Goal: Task Accomplishment & Management: Manage account settings

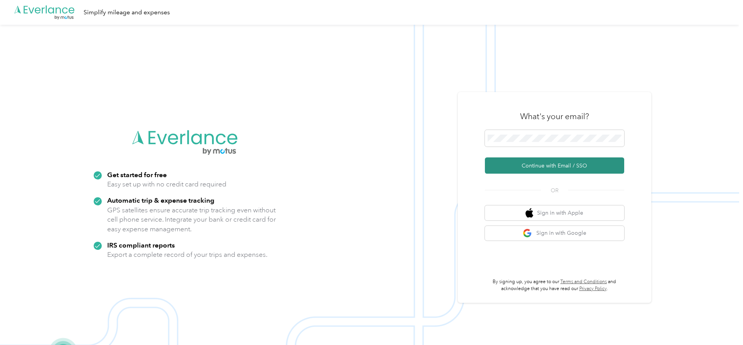
click at [552, 166] on button "Continue with Email / SSO" at bounding box center [554, 166] width 139 height 16
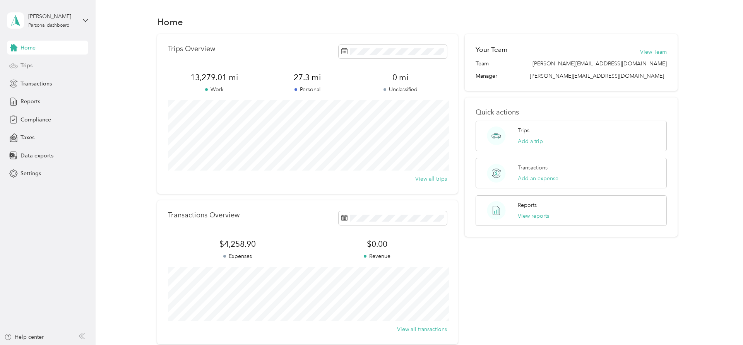
click at [27, 65] on span "Trips" at bounding box center [27, 66] width 12 height 8
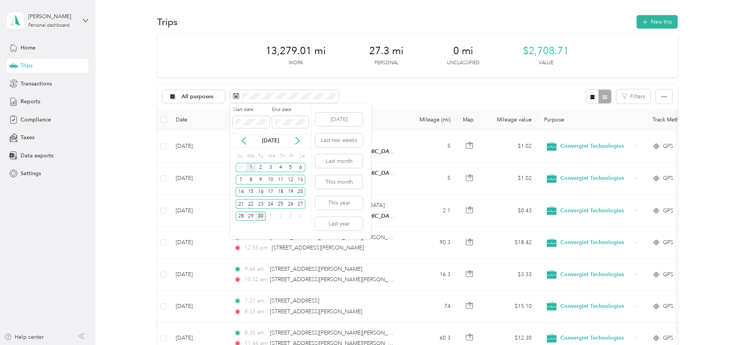
click at [250, 170] on div "1" at bounding box center [251, 168] width 10 height 10
click at [264, 216] on div "30" at bounding box center [261, 217] width 10 height 10
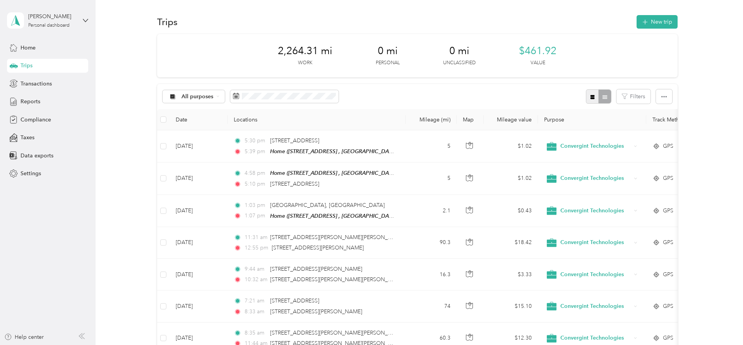
click at [595, 97] on icon "button" at bounding box center [592, 96] width 5 height 5
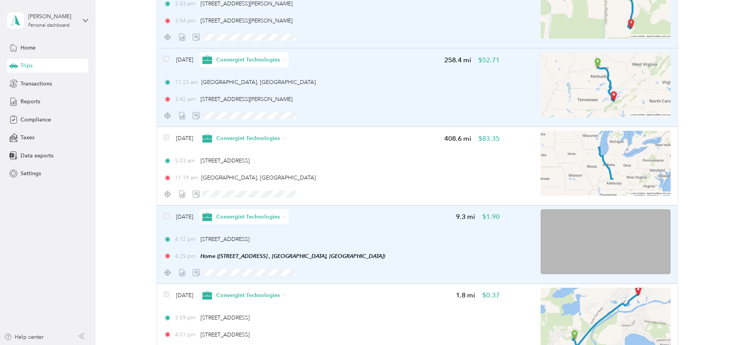
scroll to position [1264, 0]
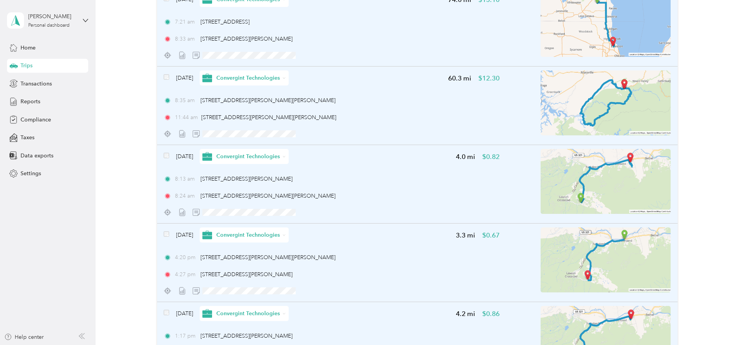
scroll to position [474, 0]
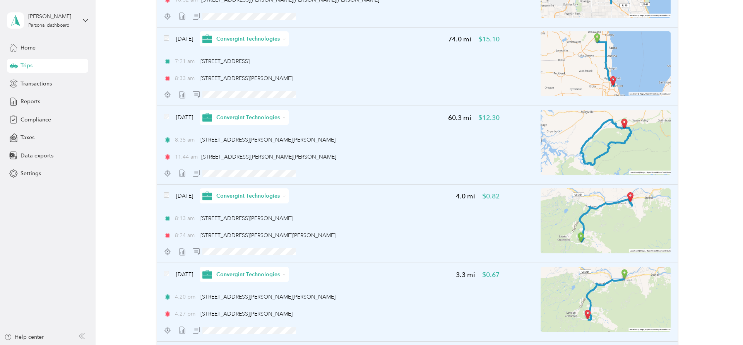
click at [590, 146] on img at bounding box center [606, 142] width 130 height 65
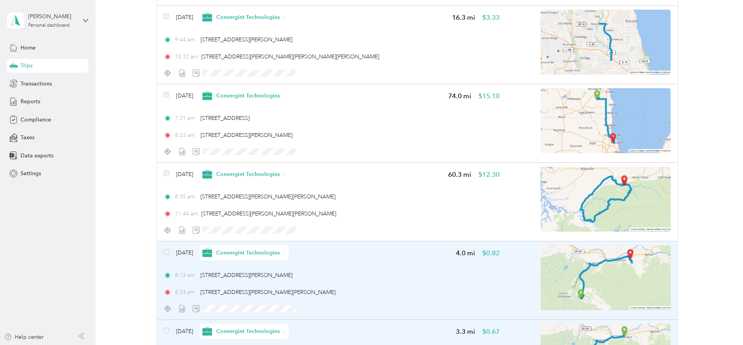
scroll to position [0, 0]
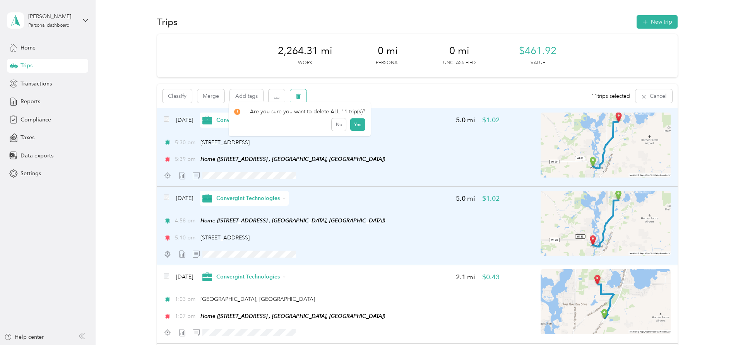
click at [301, 99] on icon "button" at bounding box center [298, 96] width 5 height 5
click at [358, 129] on button "Yes" at bounding box center [357, 128] width 15 height 12
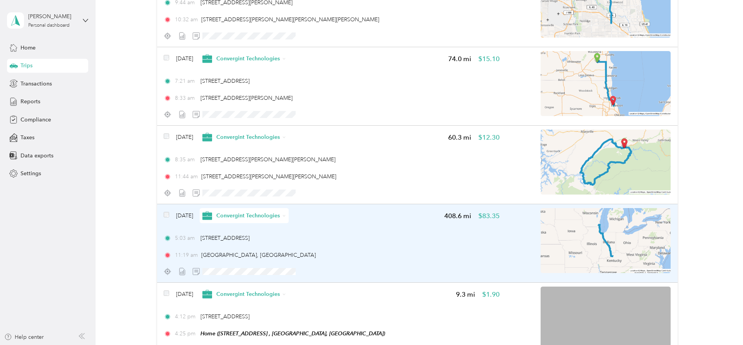
scroll to position [316, 0]
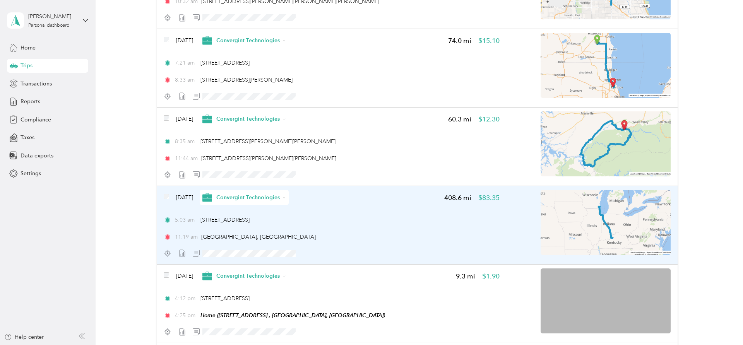
click at [612, 233] on img at bounding box center [606, 222] width 130 height 65
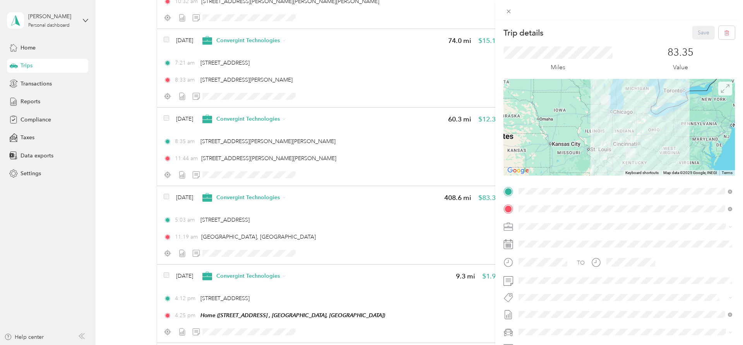
click at [726, 94] on span at bounding box center [726, 89] width 14 height 14
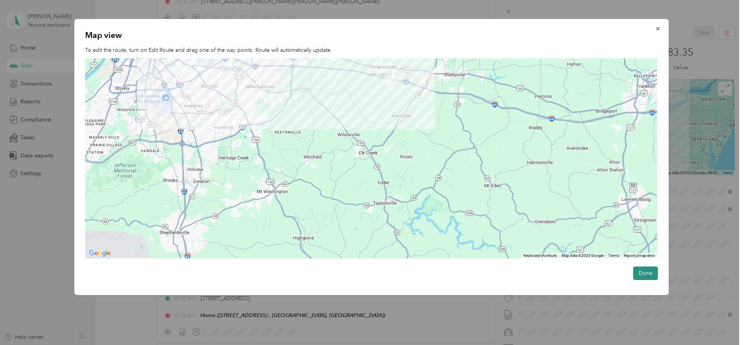
click at [645, 270] on button "Done" at bounding box center [645, 274] width 25 height 14
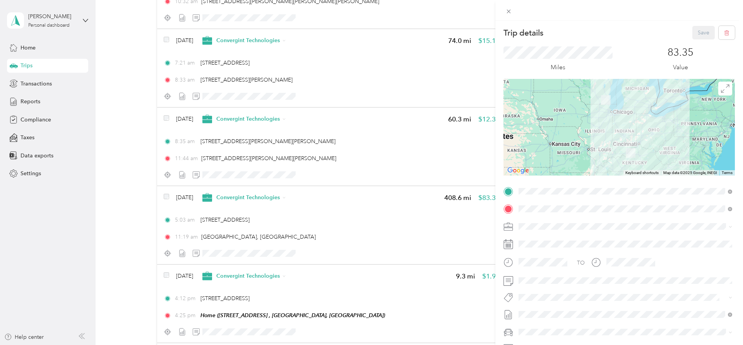
scroll to position [316, 0]
click at [725, 33] on icon "button" at bounding box center [726, 32] width 5 height 5
click at [705, 44] on button "Yes" at bounding box center [704, 42] width 15 height 12
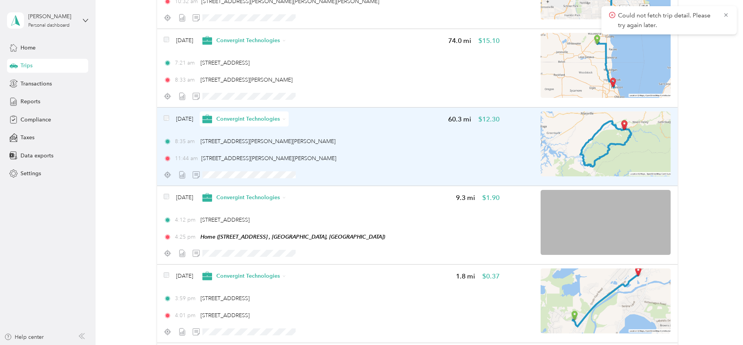
click at [633, 147] on img at bounding box center [606, 143] width 130 height 65
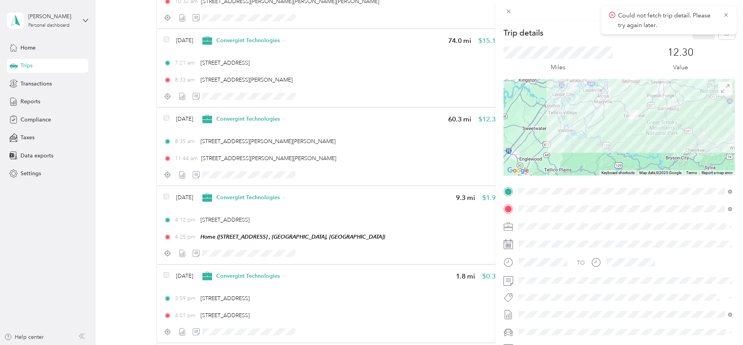
click at [723, 93] on icon at bounding box center [726, 89] width 8 height 8
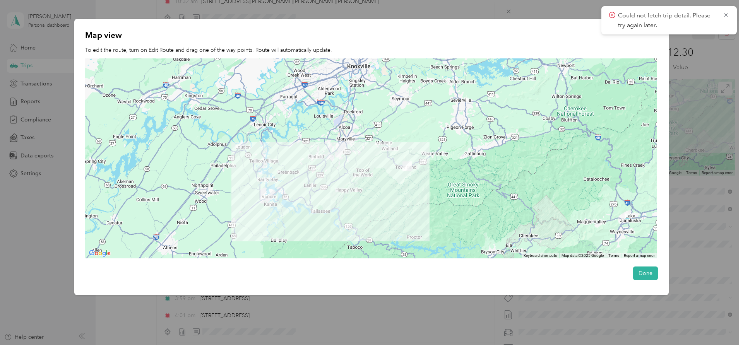
drag, startPoint x: 390, startPoint y: 175, endPoint x: 384, endPoint y: 206, distance: 32.0
click at [384, 206] on div at bounding box center [371, 158] width 572 height 200
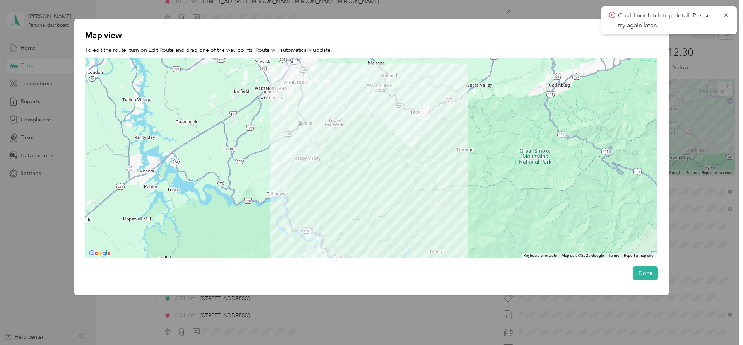
drag, startPoint x: 418, startPoint y: 217, endPoint x: 429, endPoint y: 203, distance: 17.7
click at [429, 203] on div at bounding box center [371, 158] width 572 height 200
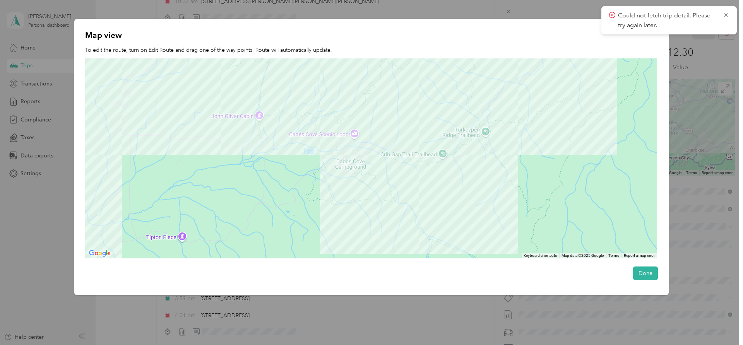
drag, startPoint x: 412, startPoint y: 148, endPoint x: 422, endPoint y: 246, distance: 98.4
click at [422, 246] on div at bounding box center [371, 158] width 572 height 200
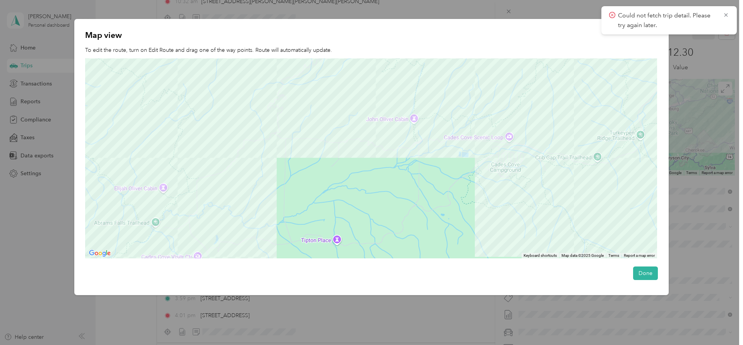
drag, startPoint x: 402, startPoint y: 199, endPoint x: 485, endPoint y: 201, distance: 83.6
click at [485, 201] on div at bounding box center [371, 158] width 572 height 200
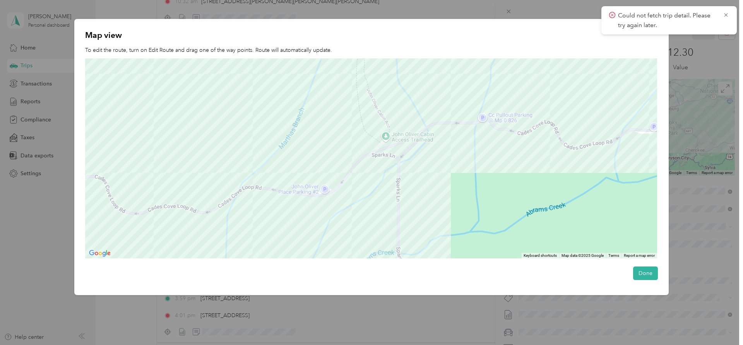
drag, startPoint x: 427, startPoint y: 162, endPoint x: 431, endPoint y: 283, distance: 120.9
click at [431, 259] on div at bounding box center [371, 158] width 572 height 200
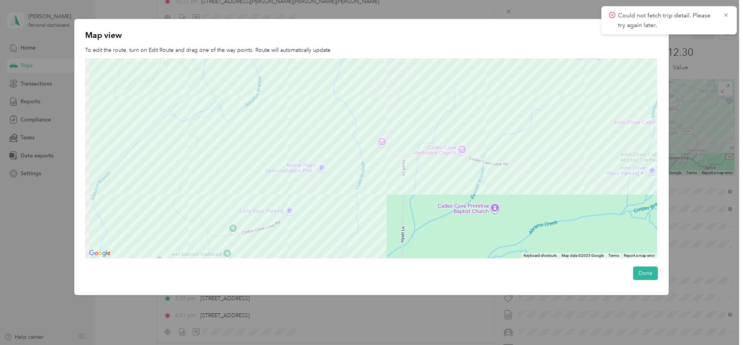
drag, startPoint x: 319, startPoint y: 212, endPoint x: 568, endPoint y: 202, distance: 249.9
click at [569, 202] on div at bounding box center [371, 158] width 572 height 200
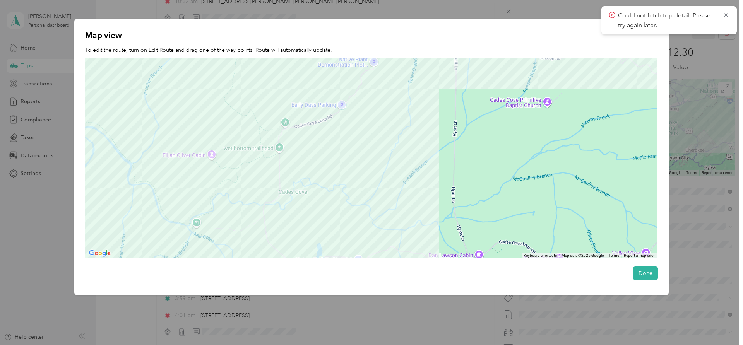
drag, startPoint x: 334, startPoint y: 227, endPoint x: 387, endPoint y: 118, distance: 120.7
click at [387, 119] on div at bounding box center [371, 158] width 572 height 200
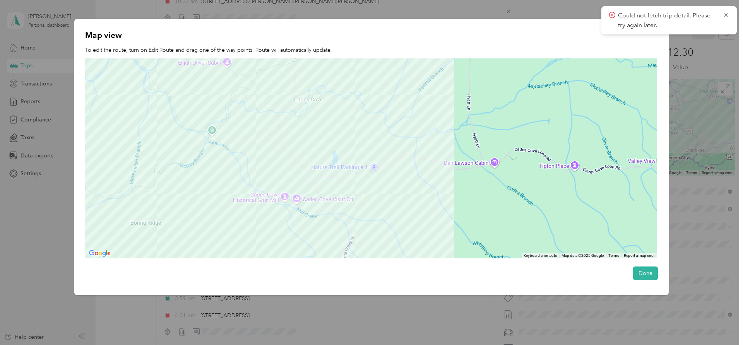
drag, startPoint x: 339, startPoint y: 215, endPoint x: 355, endPoint y: 121, distance: 95.0
click at [354, 122] on div at bounding box center [371, 158] width 572 height 200
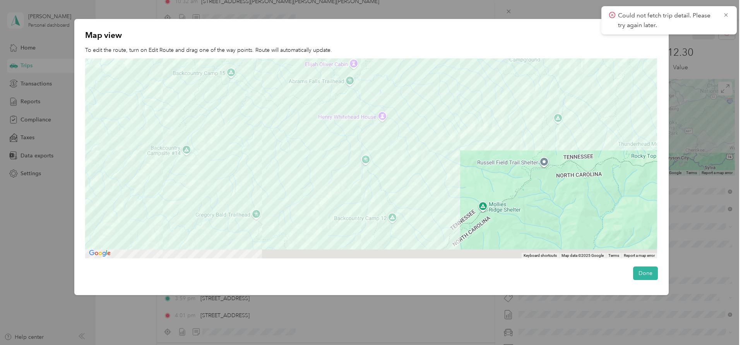
drag, startPoint x: 437, startPoint y: 225, endPoint x: 458, endPoint y: 120, distance: 107.0
click at [458, 121] on div at bounding box center [371, 158] width 572 height 200
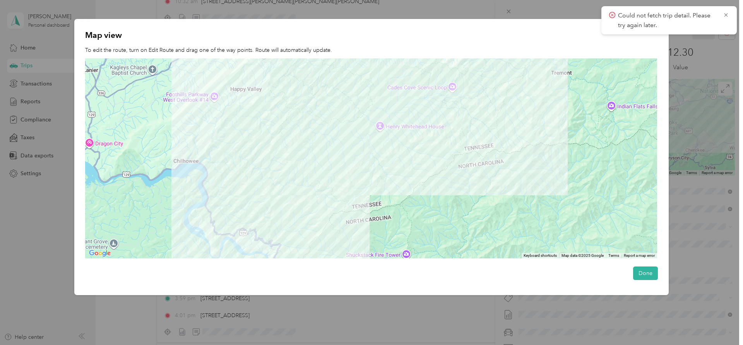
drag, startPoint x: 380, startPoint y: 201, endPoint x: 372, endPoint y: 187, distance: 16.6
click at [372, 187] on div at bounding box center [371, 158] width 572 height 200
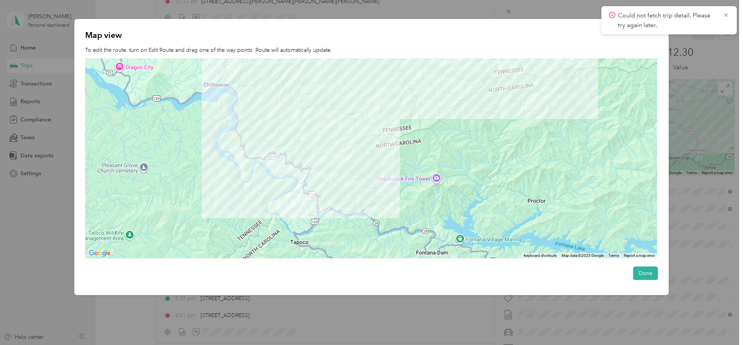
drag, startPoint x: 289, startPoint y: 238, endPoint x: 319, endPoint y: 161, distance: 82.7
click at [319, 161] on div at bounding box center [371, 158] width 572 height 200
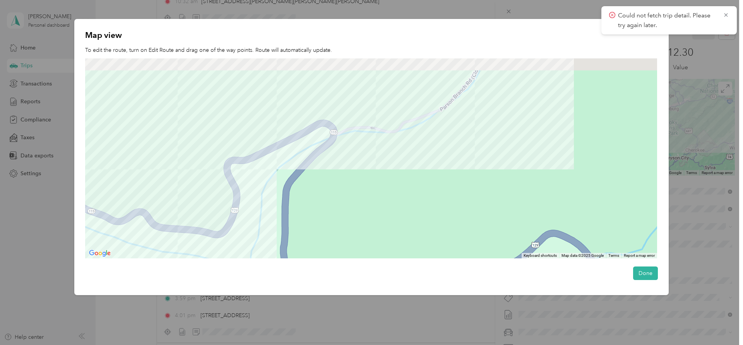
drag, startPoint x: 391, startPoint y: 106, endPoint x: 331, endPoint y: 224, distance: 132.1
click at [332, 224] on div at bounding box center [371, 158] width 572 height 200
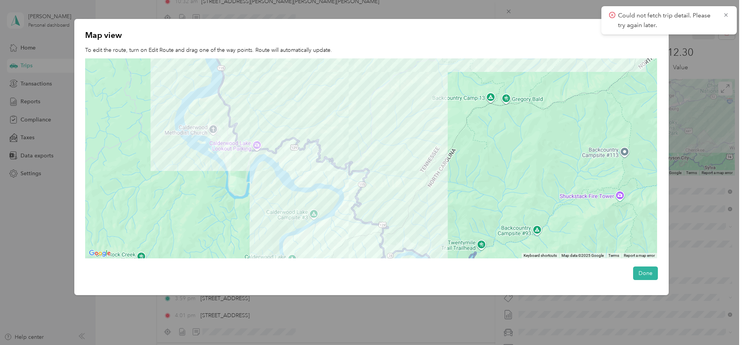
drag, startPoint x: 433, startPoint y: 184, endPoint x: 403, endPoint y: 184, distance: 30.2
click at [404, 185] on div at bounding box center [371, 158] width 572 height 200
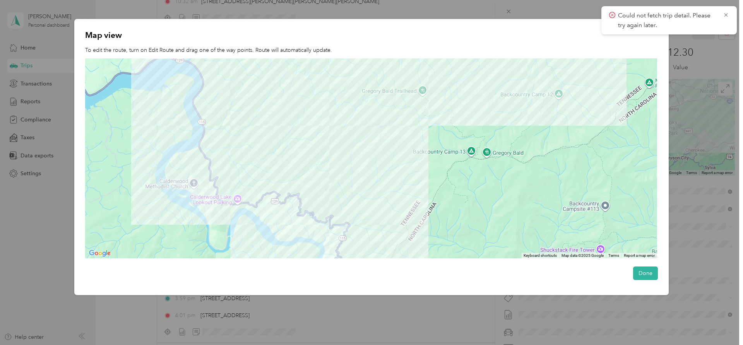
drag, startPoint x: 410, startPoint y: 146, endPoint x: 390, endPoint y: 189, distance: 47.1
click at [390, 189] on div at bounding box center [371, 158] width 572 height 200
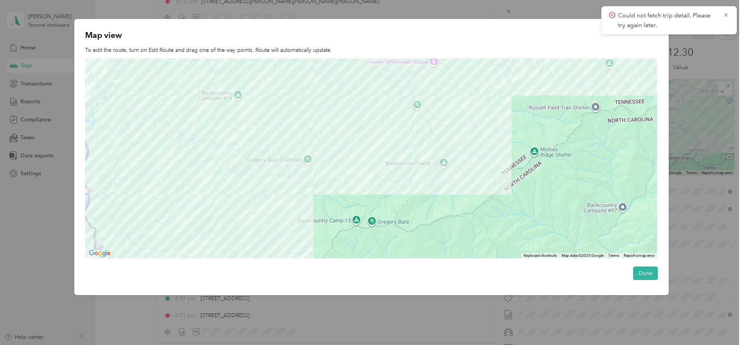
drag, startPoint x: 416, startPoint y: 139, endPoint x: 305, endPoint y: 201, distance: 127.0
click at [305, 201] on div at bounding box center [371, 158] width 572 height 200
click at [305, 196] on div at bounding box center [371, 158] width 572 height 200
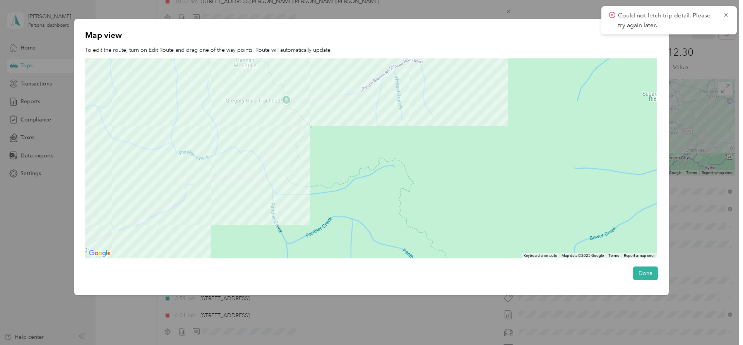
drag, startPoint x: 359, startPoint y: 121, endPoint x: 330, endPoint y: 158, distance: 47.4
click at [330, 161] on div at bounding box center [371, 158] width 572 height 200
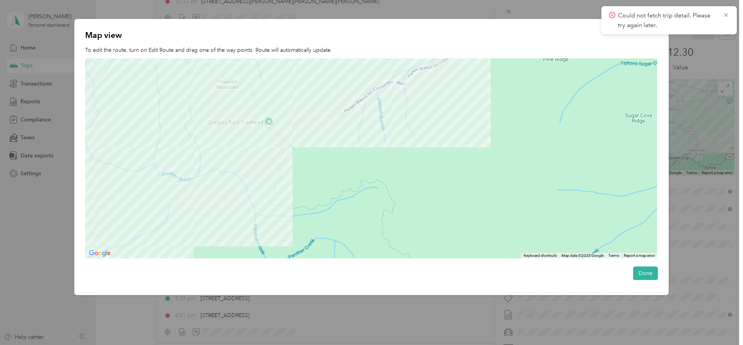
drag, startPoint x: 353, startPoint y: 145, endPoint x: 302, endPoint y: 184, distance: 63.6
click at [300, 186] on div at bounding box center [371, 158] width 572 height 200
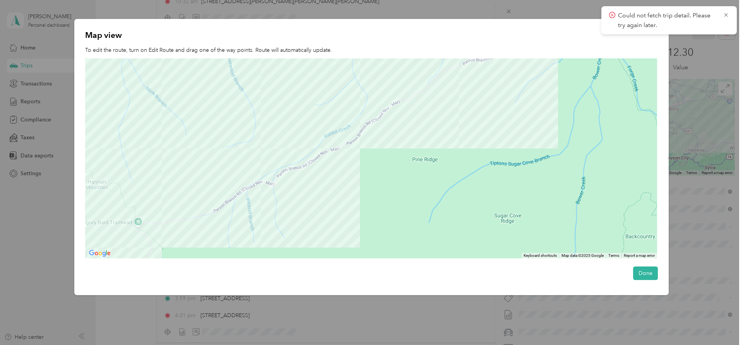
drag, startPoint x: 366, startPoint y: 163, endPoint x: 304, endPoint y: 199, distance: 72.4
click at [305, 200] on div at bounding box center [371, 158] width 572 height 200
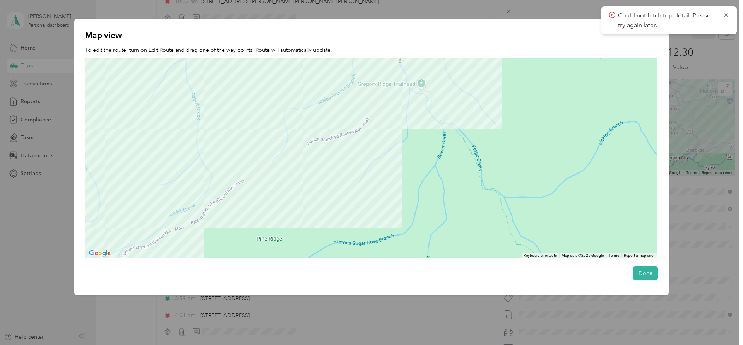
drag, startPoint x: 424, startPoint y: 142, endPoint x: 300, endPoint y: 208, distance: 139.9
click at [300, 208] on div at bounding box center [371, 158] width 572 height 200
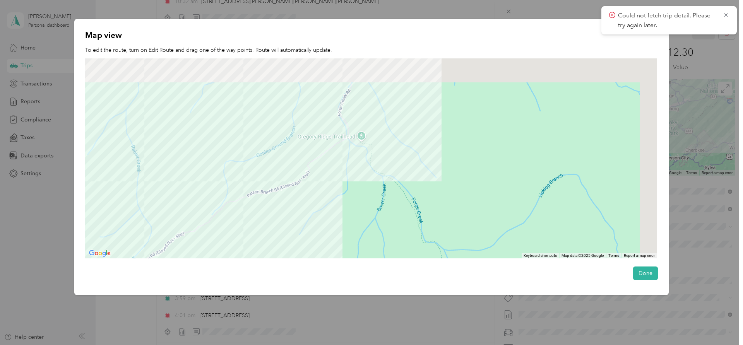
drag, startPoint x: 351, startPoint y: 189, endPoint x: 333, endPoint y: 219, distance: 34.6
click at [333, 219] on div at bounding box center [371, 158] width 572 height 200
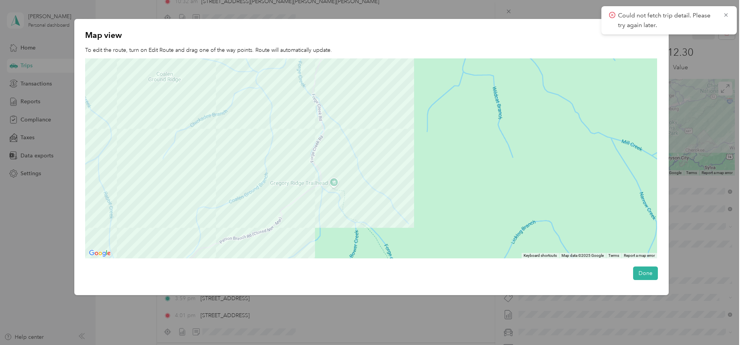
drag, startPoint x: 380, startPoint y: 120, endPoint x: 354, endPoint y: 235, distance: 118.3
click at [354, 236] on div at bounding box center [371, 158] width 572 height 200
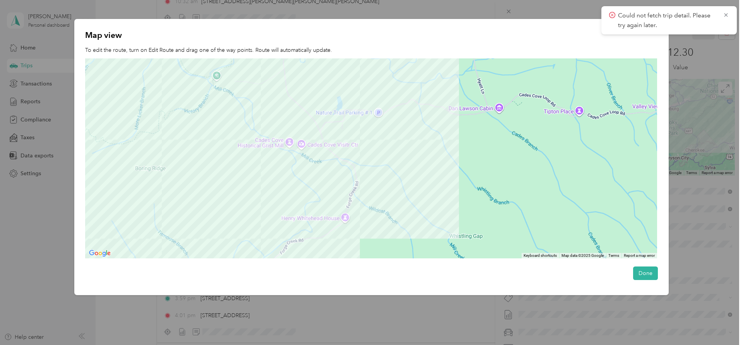
drag, startPoint x: 370, startPoint y: 212, endPoint x: 361, endPoint y: 245, distance: 35.0
click at [361, 245] on div at bounding box center [371, 158] width 572 height 200
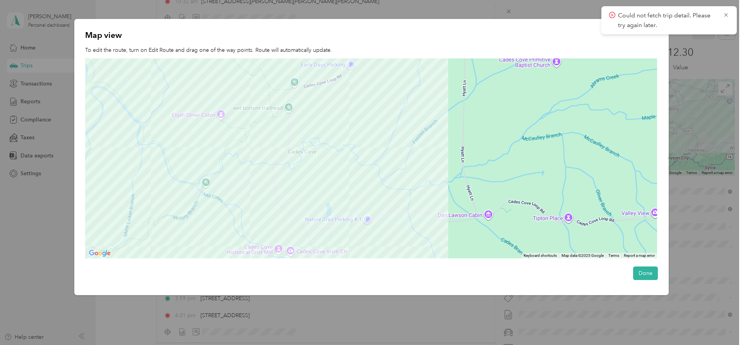
drag, startPoint x: 375, startPoint y: 160, endPoint x: 374, endPoint y: 242, distance: 81.7
click at [374, 242] on div at bounding box center [371, 158] width 572 height 200
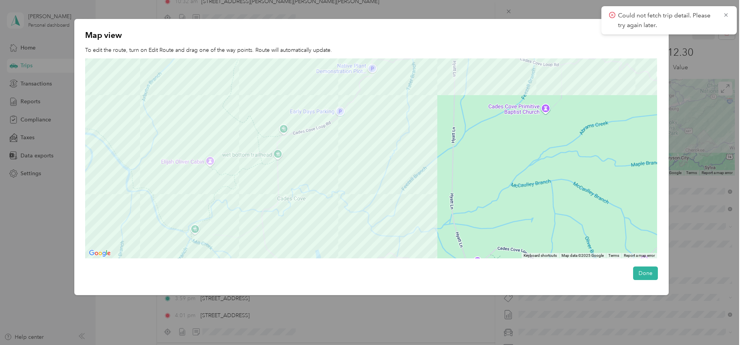
drag, startPoint x: 381, startPoint y: 169, endPoint x: 356, endPoint y: 250, distance: 84.3
click at [357, 254] on div at bounding box center [371, 158] width 572 height 200
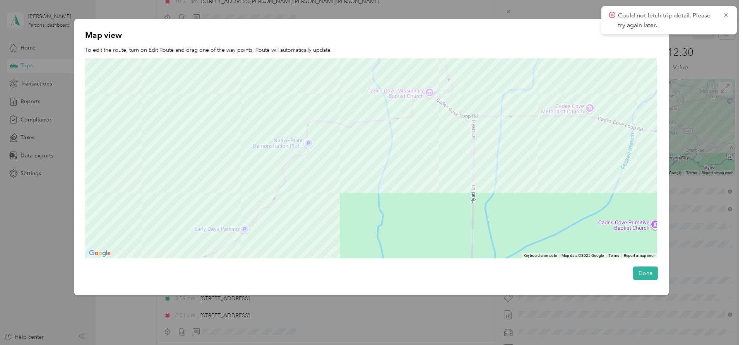
drag, startPoint x: 353, startPoint y: 159, endPoint x: 345, endPoint y: 207, distance: 48.6
click at [345, 207] on div at bounding box center [371, 158] width 572 height 200
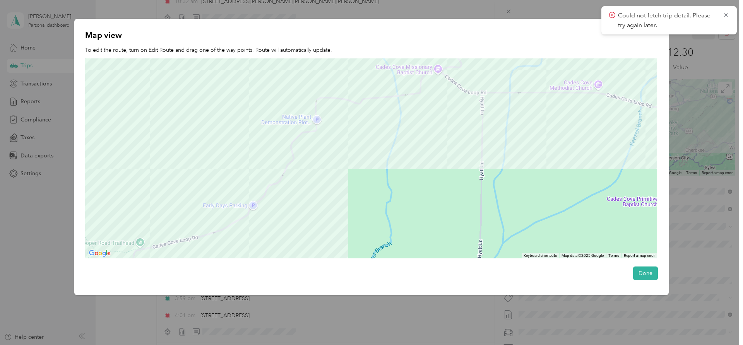
drag, startPoint x: 334, startPoint y: 181, endPoint x: 401, endPoint y: 103, distance: 102.9
click at [400, 105] on div at bounding box center [371, 158] width 572 height 200
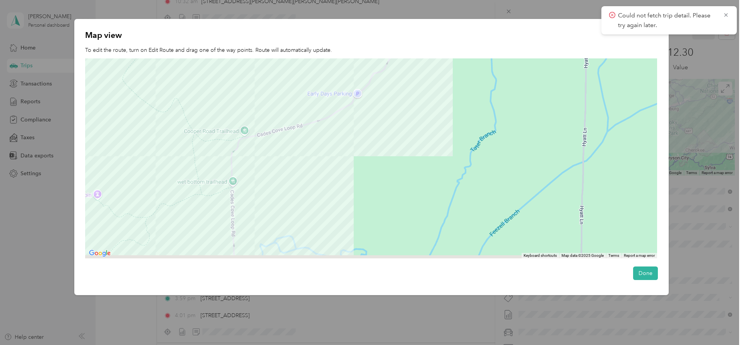
drag, startPoint x: 373, startPoint y: 138, endPoint x: 386, endPoint y: 130, distance: 14.7
click at [386, 127] on div at bounding box center [371, 158] width 572 height 200
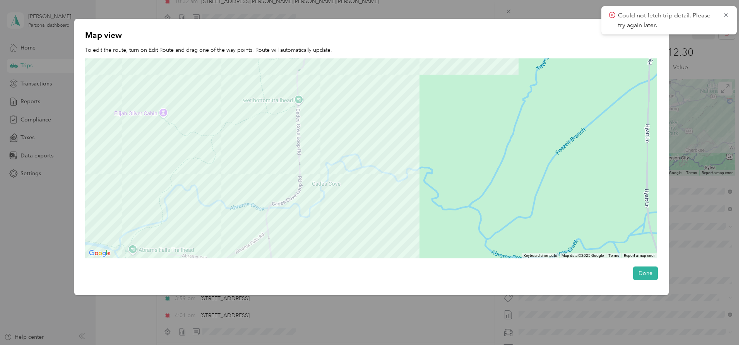
drag, startPoint x: 335, startPoint y: 147, endPoint x: 355, endPoint y: 113, distance: 39.4
click at [355, 111] on div at bounding box center [371, 158] width 572 height 200
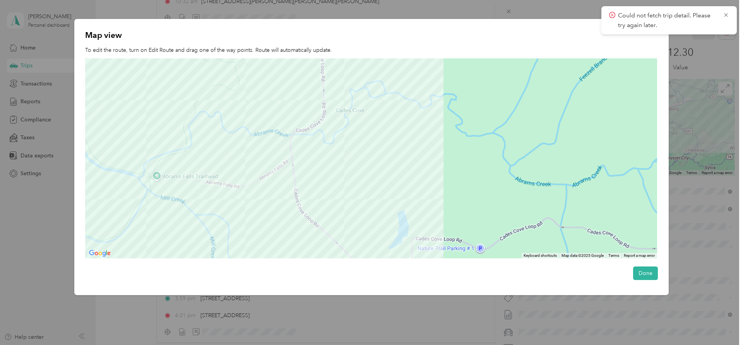
drag, startPoint x: 340, startPoint y: 182, endPoint x: 360, endPoint y: 118, distance: 66.7
click at [360, 118] on div at bounding box center [371, 158] width 572 height 200
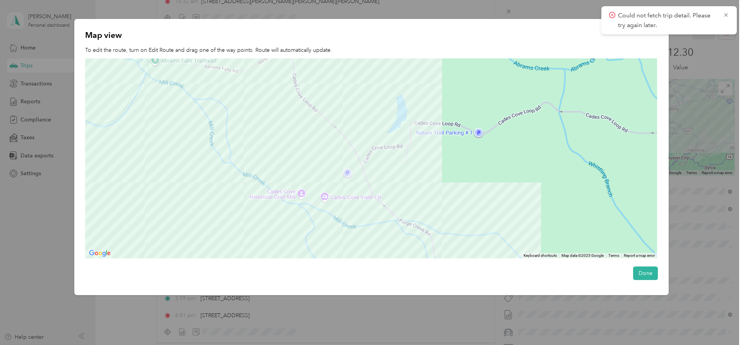
drag, startPoint x: 358, startPoint y: 120, endPoint x: 355, endPoint y: 93, distance: 26.5
click at [355, 98] on div at bounding box center [371, 158] width 572 height 200
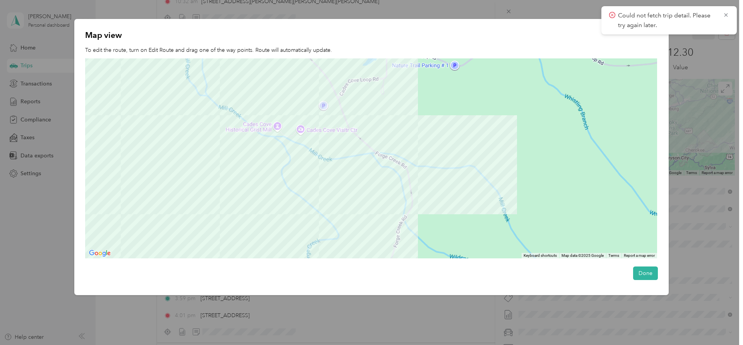
drag, startPoint x: 415, startPoint y: 165, endPoint x: 396, endPoint y: 99, distance: 68.5
click at [396, 106] on div at bounding box center [371, 158] width 572 height 200
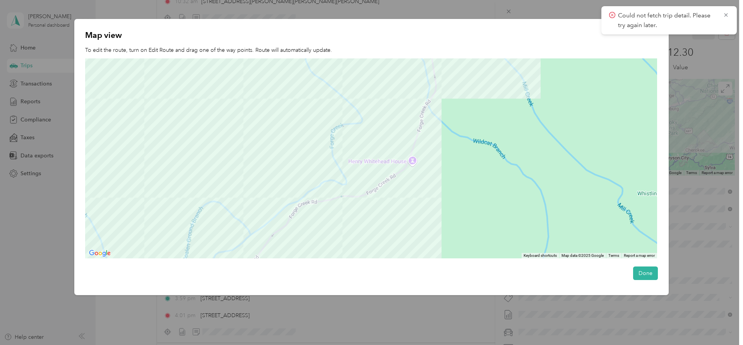
drag, startPoint x: 398, startPoint y: 197, endPoint x: 459, endPoint y: 96, distance: 117.8
click at [459, 97] on div at bounding box center [371, 158] width 572 height 200
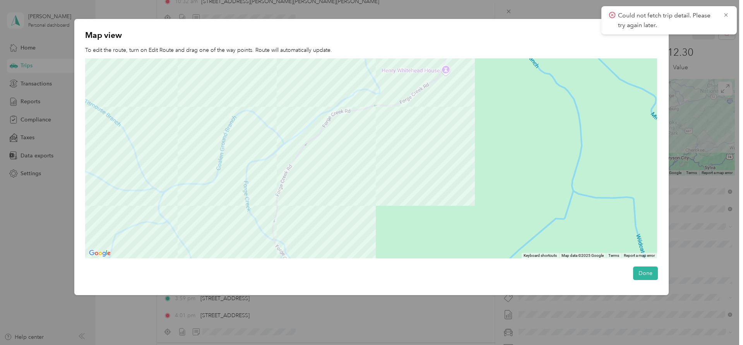
drag, startPoint x: 358, startPoint y: 180, endPoint x: 379, endPoint y: 124, distance: 59.5
click at [379, 124] on div at bounding box center [371, 158] width 572 height 200
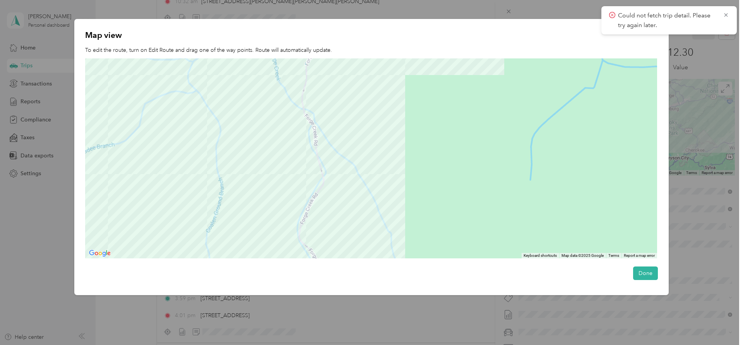
drag, startPoint x: 357, startPoint y: 202, endPoint x: 367, endPoint y: 112, distance: 91.1
click at [367, 113] on div at bounding box center [371, 158] width 572 height 200
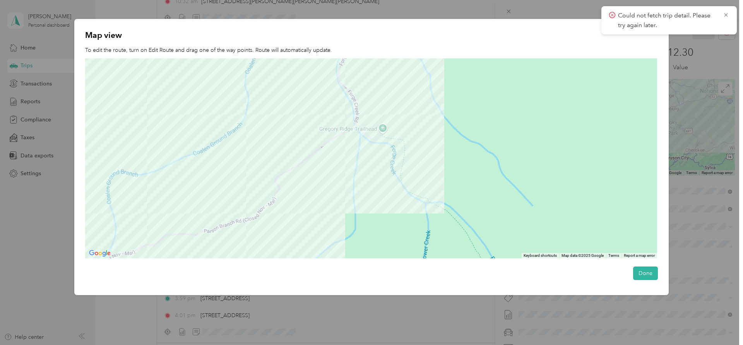
drag
click at [378, 111] on div at bounding box center [371, 158] width 572 height 200
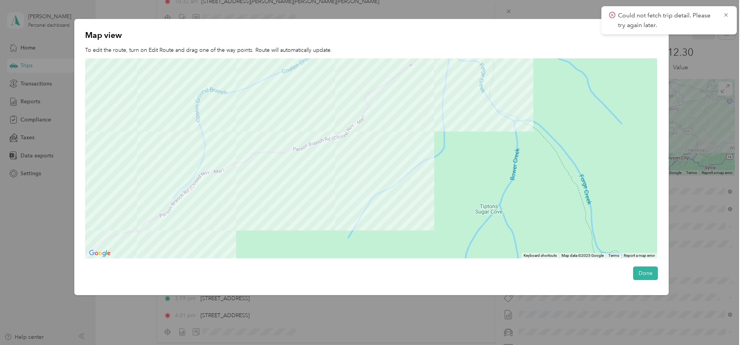
click at [380, 125] on div at bounding box center [371, 158] width 572 height 200
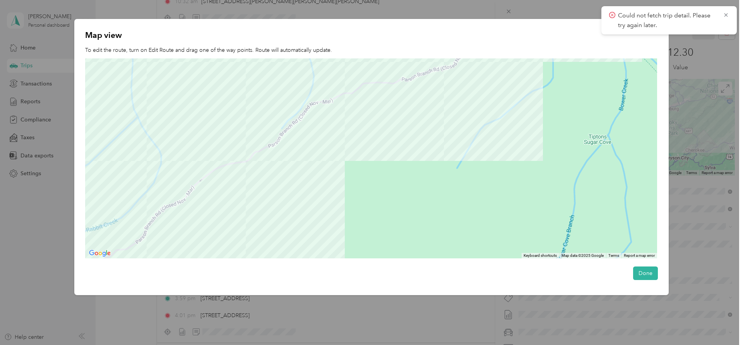
click at [374, 149] on div at bounding box center [371, 158] width 572 height 200
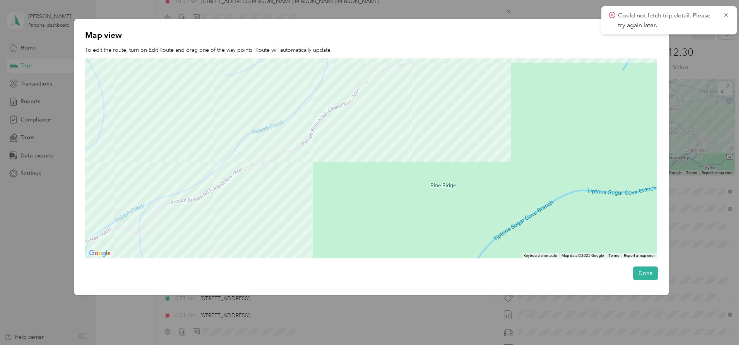
click at [432, 110] on div at bounding box center [371, 158] width 572 height 200
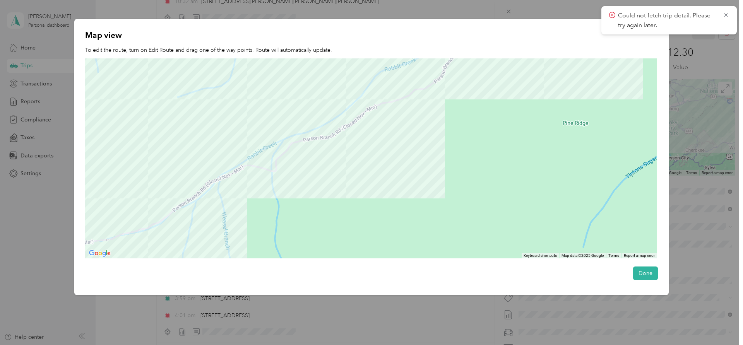
click at [401, 135] on div at bounding box center [371, 158] width 572 height 200
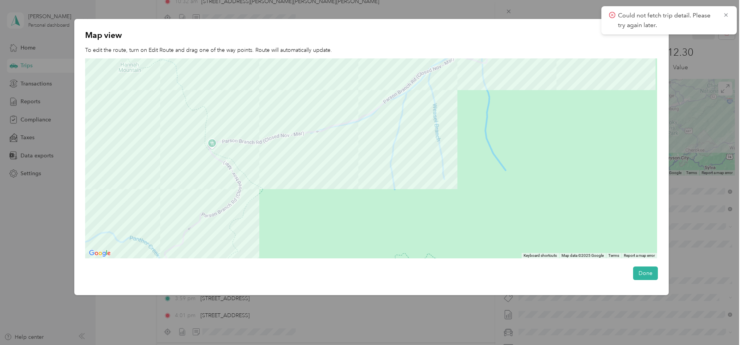
click at [370, 142] on div at bounding box center [371, 158] width 572 height 200
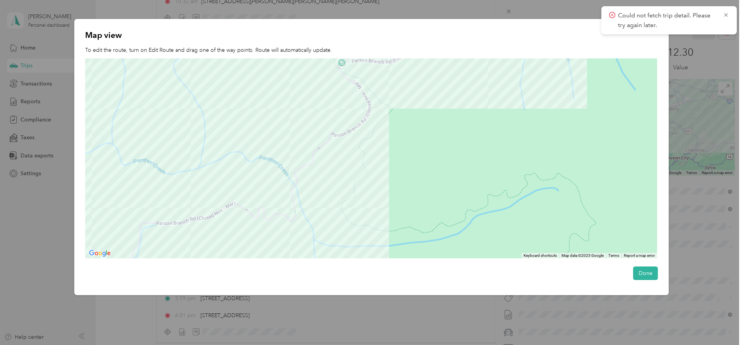
click at [421, 112] on div at bounding box center [371, 158] width 572 height 200
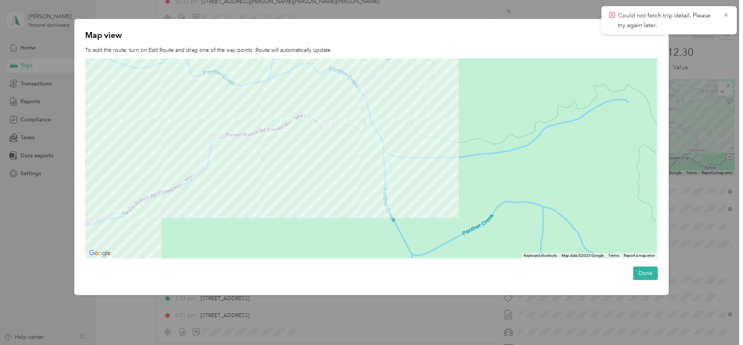
click at [404, 131] on div at bounding box center [371, 158] width 572 height 200
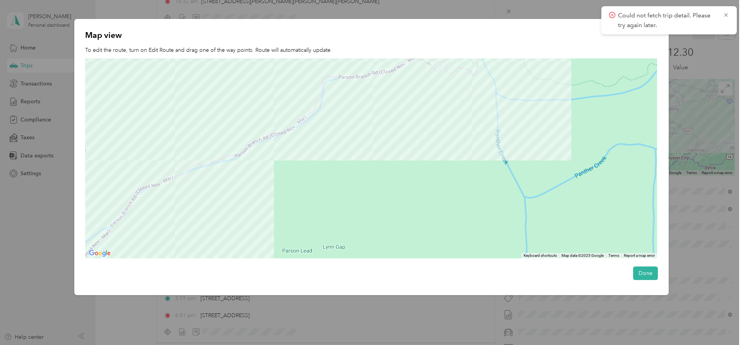
click at [393, 115] on div at bounding box center [371, 158] width 572 height 200
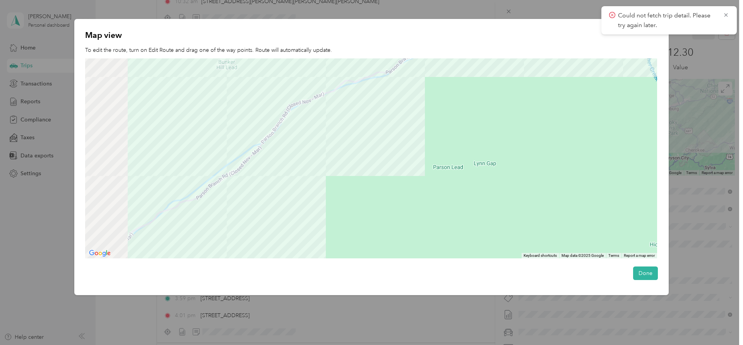
click at [390, 134] on div at bounding box center [371, 158] width 572 height 200
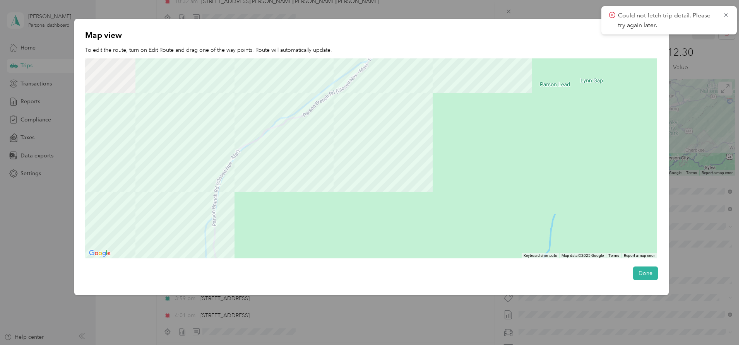
click at [398, 128] on div at bounding box center [371, 158] width 572 height 200
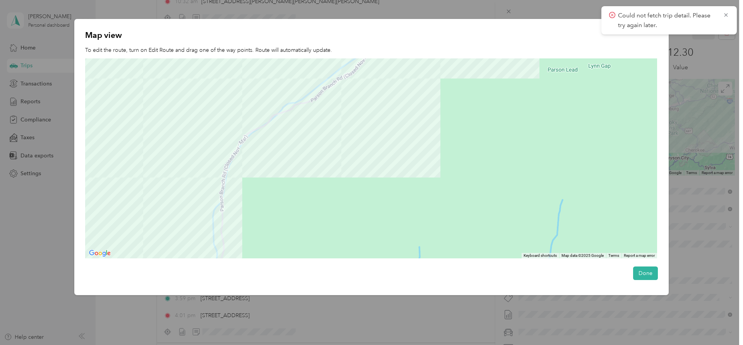
click at [340, 117] on div at bounding box center [371, 158] width 572 height 200
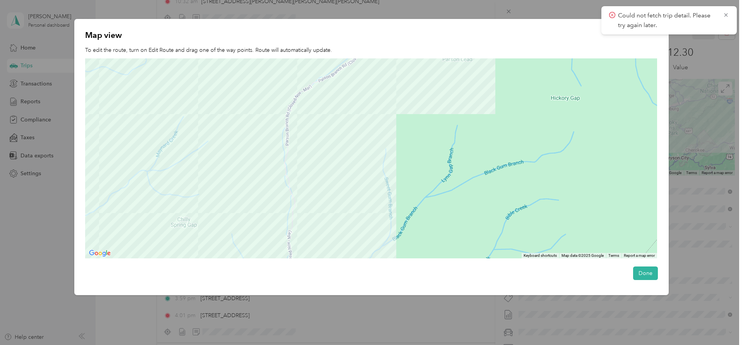
click at [325, 93] on div at bounding box center [371, 158] width 572 height 200
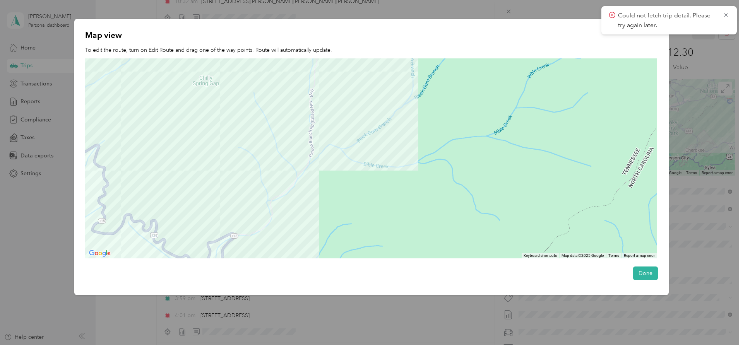
click at [296, 225] on div at bounding box center [371, 158] width 572 height 200
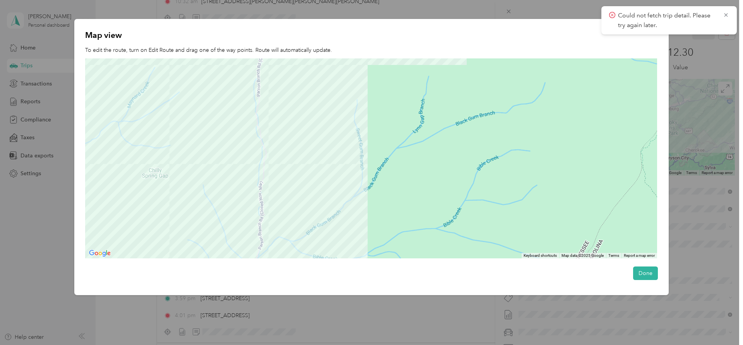
click at [293, 223] on div at bounding box center [371, 158] width 572 height 200
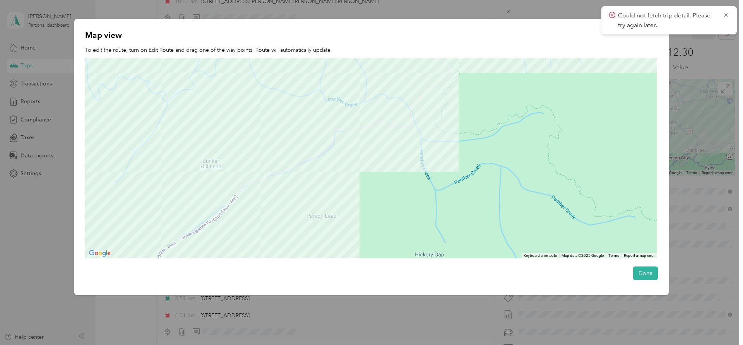
click at [294, 237] on div at bounding box center [371, 158] width 572 height 200
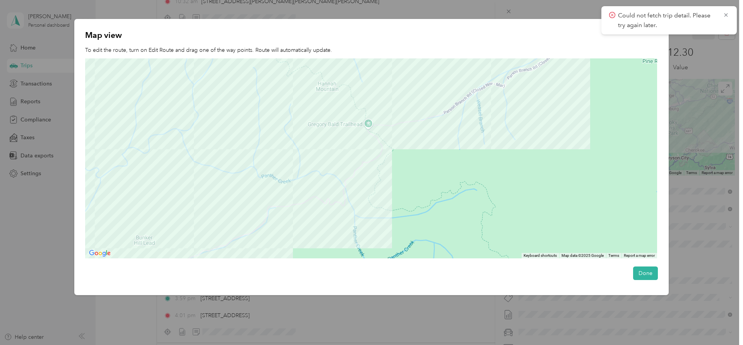
click at [335, 236] on div at bounding box center [371, 158] width 572 height 200
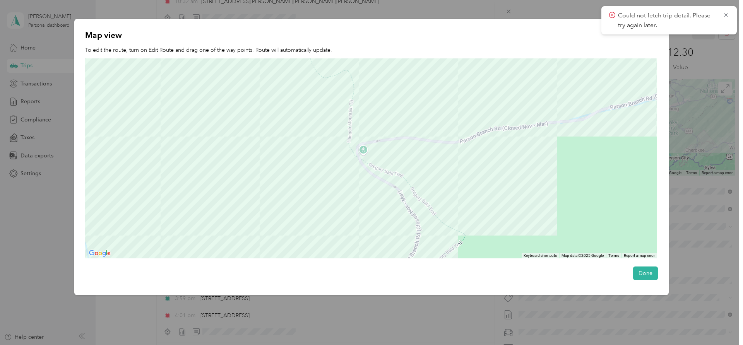
click at [453, 190] on div at bounding box center [371, 158] width 572 height 200
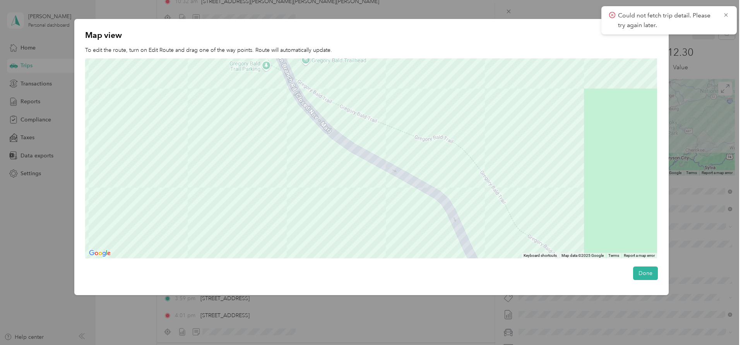
click at [360, 68] on div at bounding box center [371, 158] width 572 height 200
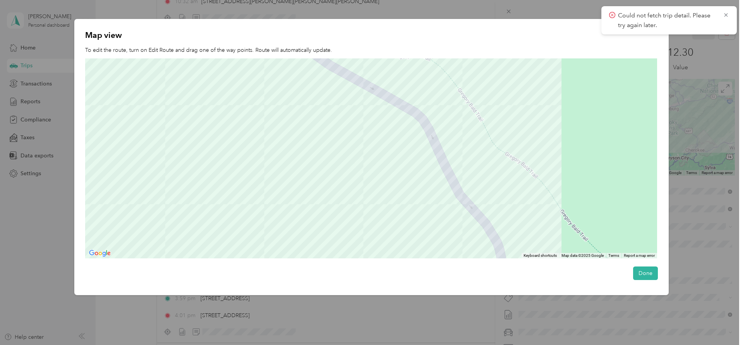
click at [294, 121] on div at bounding box center [371, 158] width 572 height 200
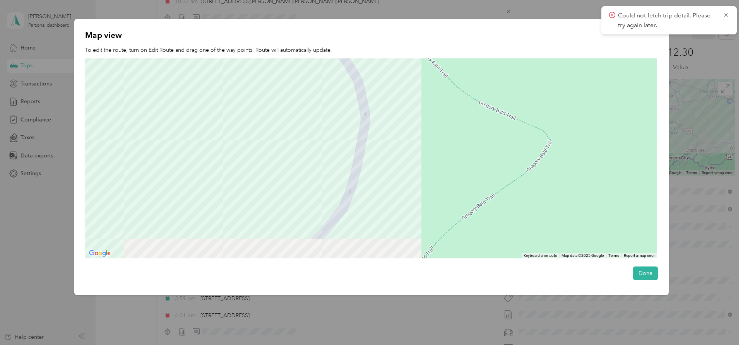
click at [419, 134] on div at bounding box center [371, 158] width 572 height 200
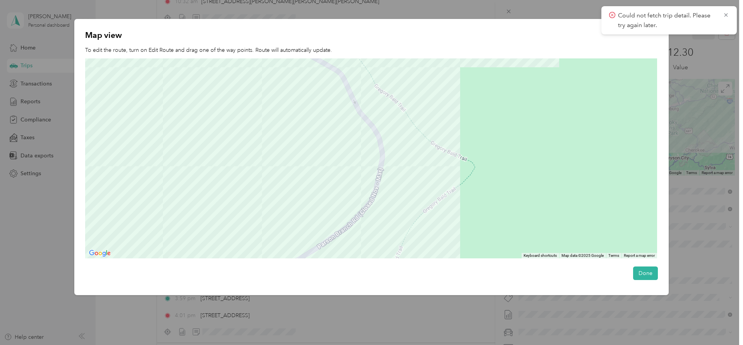
click at [427, 139] on div at bounding box center [371, 158] width 572 height 200
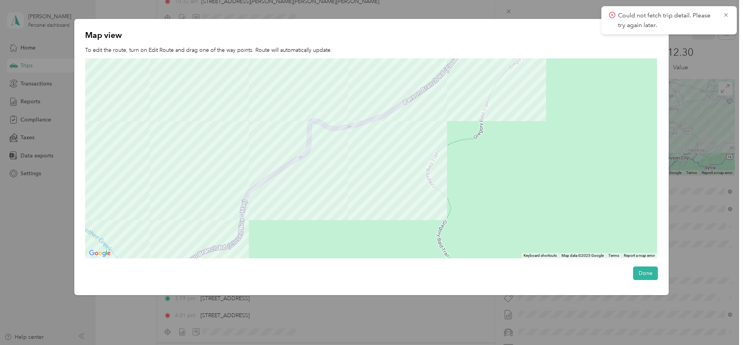
click at [362, 154] on div at bounding box center [371, 158] width 572 height 200
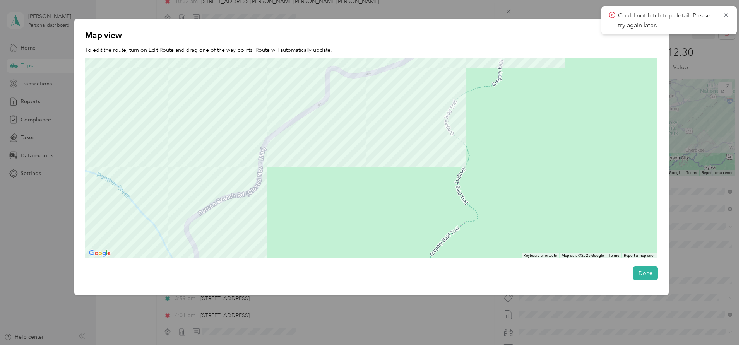
click at [352, 149] on div at bounding box center [371, 158] width 572 height 200
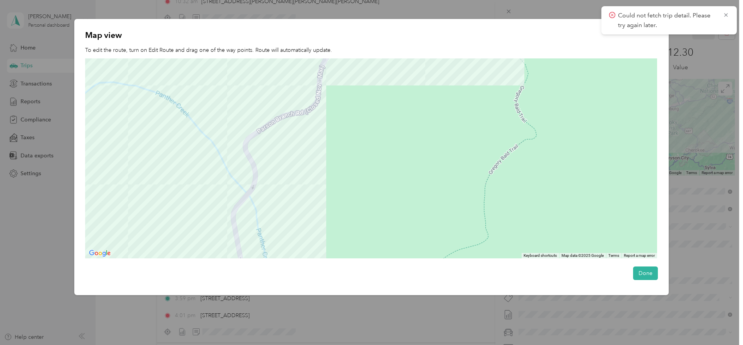
click at [345, 136] on div at bounding box center [371, 158] width 572 height 200
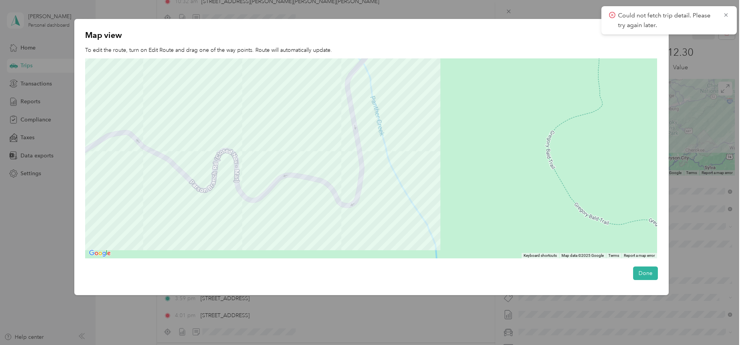
click at [312, 244] on div at bounding box center [371, 158] width 572 height 200
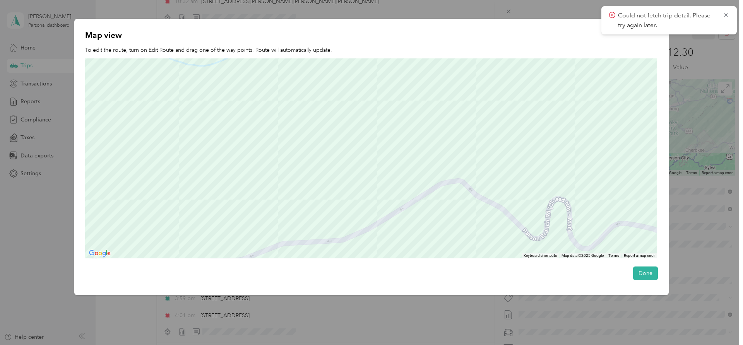
click at [405, 136] on div at bounding box center [371, 158] width 572 height 200
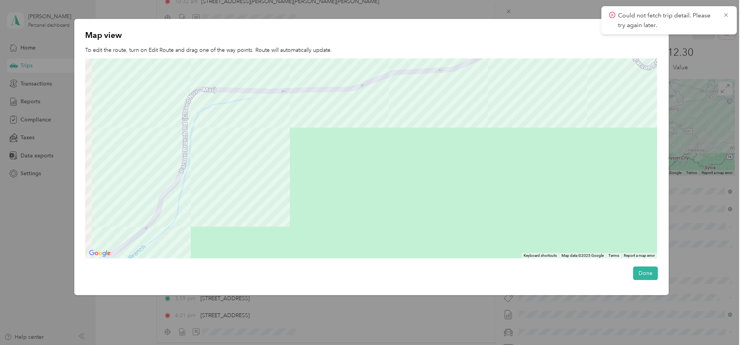
click at [424, 128] on div at bounding box center [371, 158] width 572 height 200
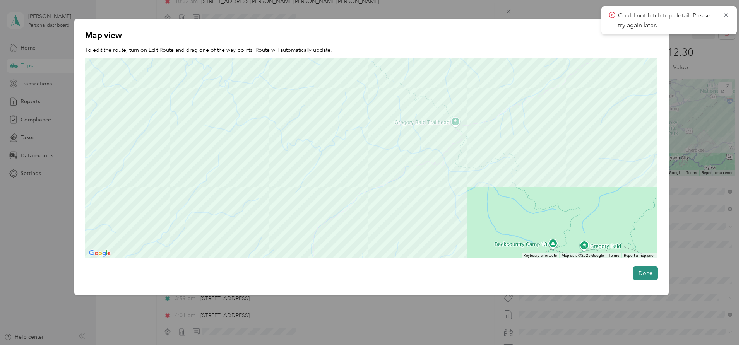
click at [646, 273] on button "Done" at bounding box center [645, 274] width 25 height 14
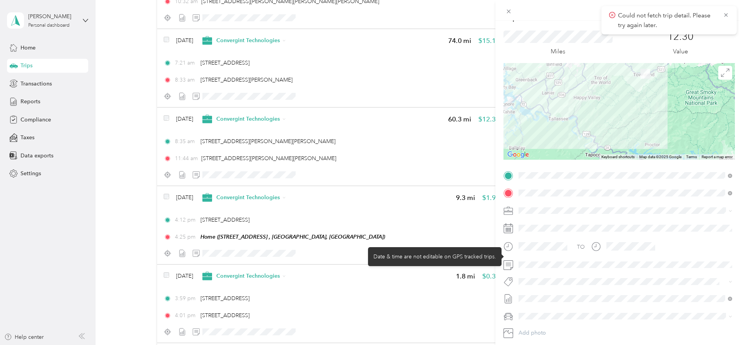
scroll to position [0, 0]
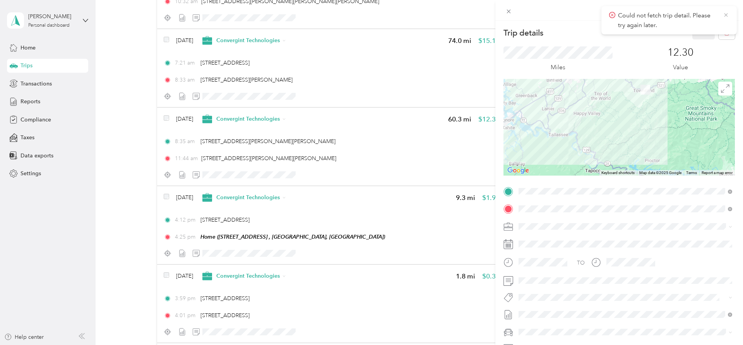
click at [727, 15] on icon at bounding box center [726, 15] width 6 height 7
click at [731, 92] on span at bounding box center [726, 89] width 14 height 14
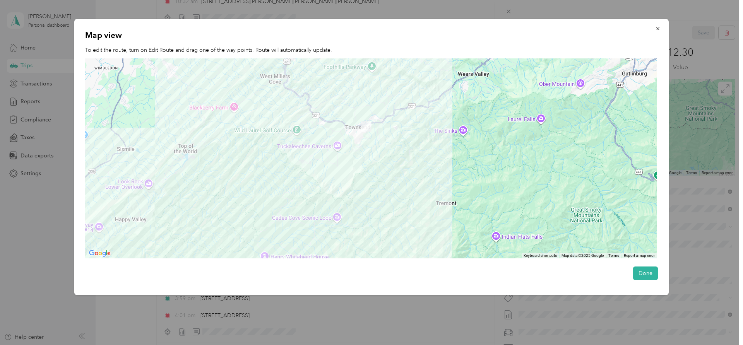
drag, startPoint x: 459, startPoint y: 159, endPoint x: 436, endPoint y: 234, distance: 78.5
click at [436, 234] on div at bounding box center [371, 158] width 572 height 200
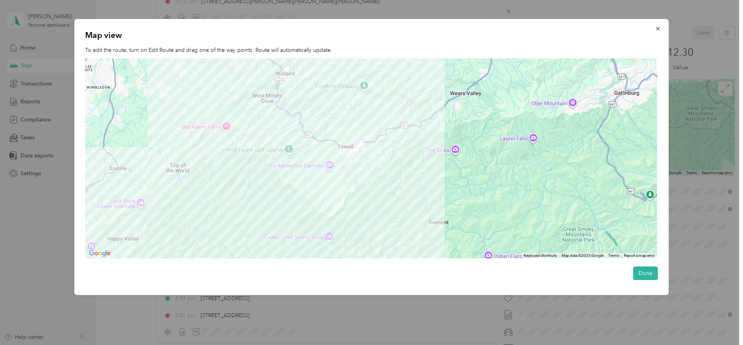
drag, startPoint x: 293, startPoint y: 156, endPoint x: 286, endPoint y: 174, distance: 19.1
click at [286, 174] on div at bounding box center [371, 158] width 572 height 200
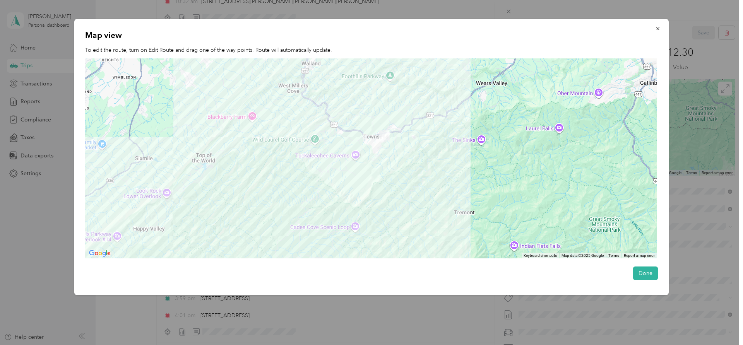
drag, startPoint x: 268, startPoint y: 166, endPoint x: 294, endPoint y: 155, distance: 28.3
click at [294, 155] on div at bounding box center [371, 158] width 572 height 200
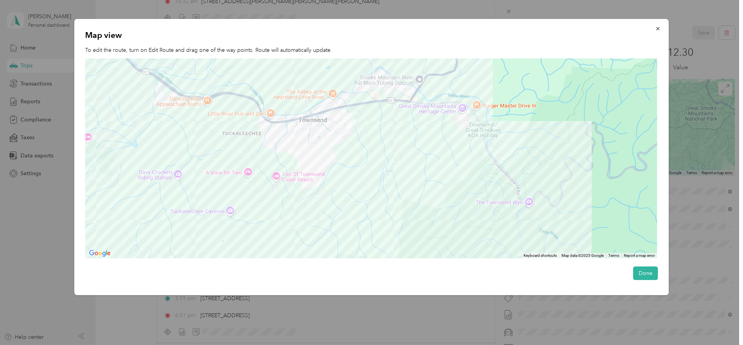
drag, startPoint x: 419, startPoint y: 119, endPoint x: 354, endPoint y: 149, distance: 71.5
click at [354, 149] on div at bounding box center [371, 158] width 572 height 200
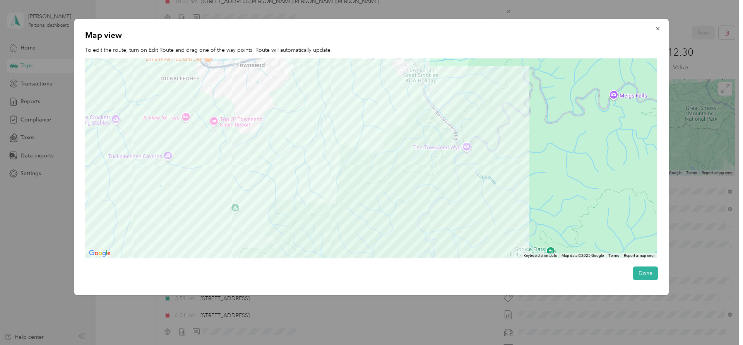
drag, startPoint x: 429, startPoint y: 185, endPoint x: 363, endPoint y: 127, distance: 87.3
click at [364, 127] on div at bounding box center [371, 158] width 572 height 200
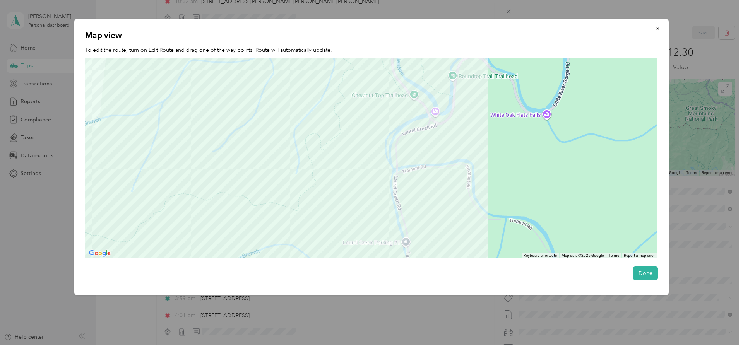
drag, startPoint x: 423, startPoint y: 188, endPoint x: 425, endPoint y: 114, distance: 74.0
click at [421, 150] on div at bounding box center [371, 158] width 572 height 200
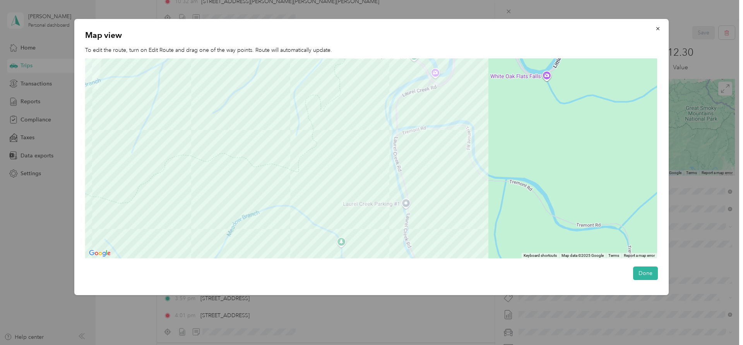
drag, startPoint x: 436, startPoint y: 166, endPoint x: 448, endPoint y: 96, distance: 70.6
click at [441, 136] on div at bounding box center [371, 158] width 572 height 200
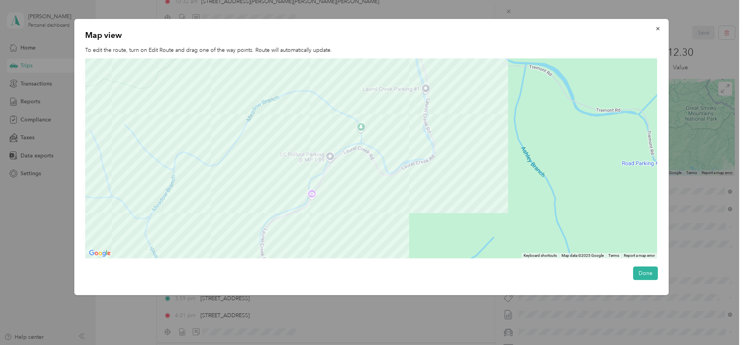
drag, startPoint x: 425, startPoint y: 193, endPoint x: 480, endPoint y: 165, distance: 61.5
click at [435, 186] on div at bounding box center [371, 158] width 572 height 200
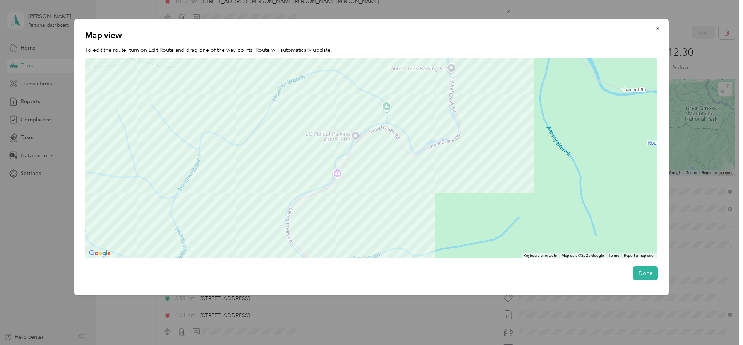
drag, startPoint x: 417, startPoint y: 201, endPoint x: 422, endPoint y: 184, distance: 18.6
click at [422, 184] on div at bounding box center [371, 158] width 572 height 200
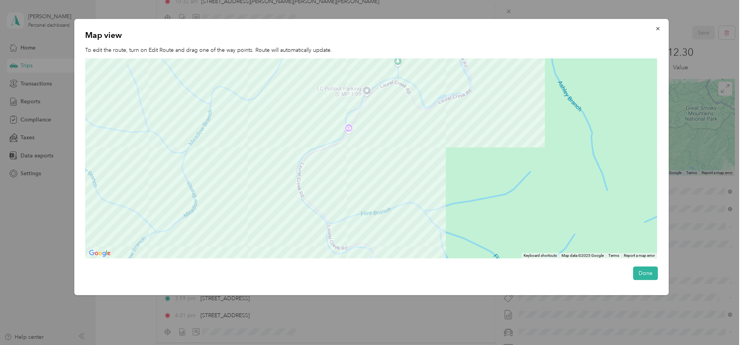
drag, startPoint x: 372, startPoint y: 174, endPoint x: 410, endPoint y: 110, distance: 74.6
click at [395, 127] on div at bounding box center [371, 158] width 572 height 200
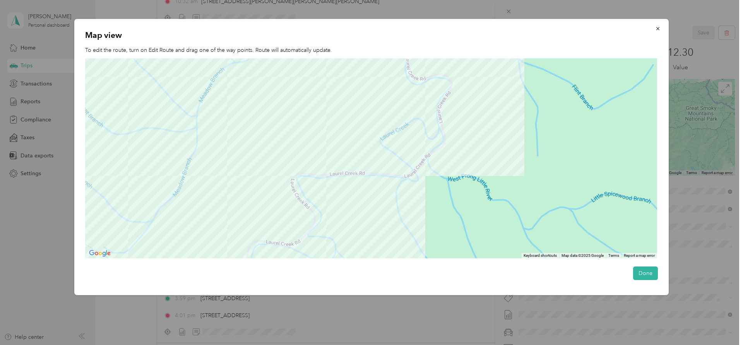
drag, startPoint x: 374, startPoint y: 213, endPoint x: 410, endPoint y: 177, distance: 50.6
click at [390, 192] on div at bounding box center [371, 158] width 572 height 200
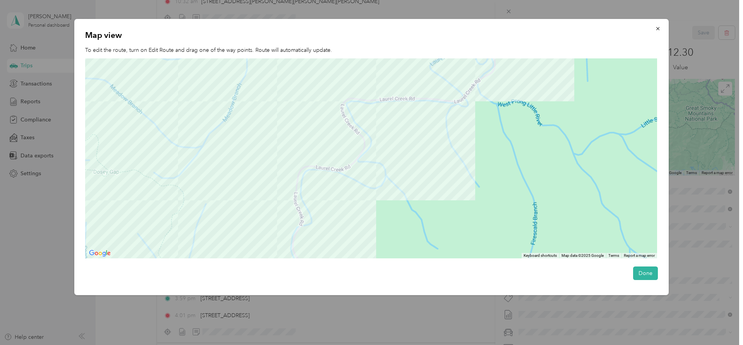
drag, startPoint x: 390, startPoint y: 205, endPoint x: 419, endPoint y: 143, distance: 68.4
click at [403, 168] on div at bounding box center [371, 158] width 572 height 200
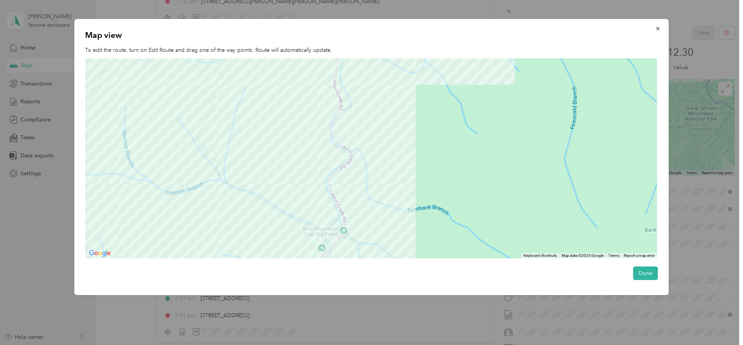
drag, startPoint x: 408, startPoint y: 183, endPoint x: 424, endPoint y: 134, distance: 51.2
click at [417, 154] on div at bounding box center [371, 158] width 572 height 200
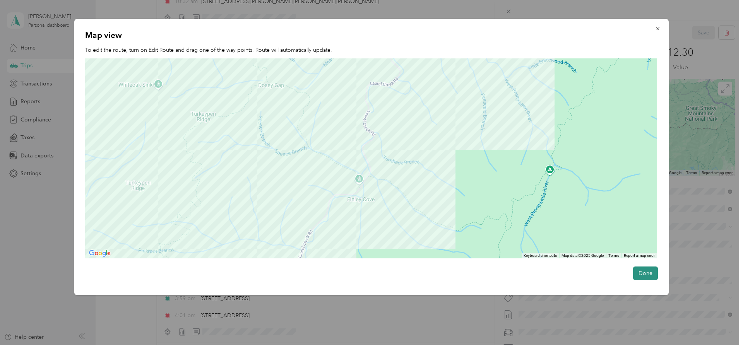
click at [641, 270] on button "Done" at bounding box center [645, 274] width 25 height 14
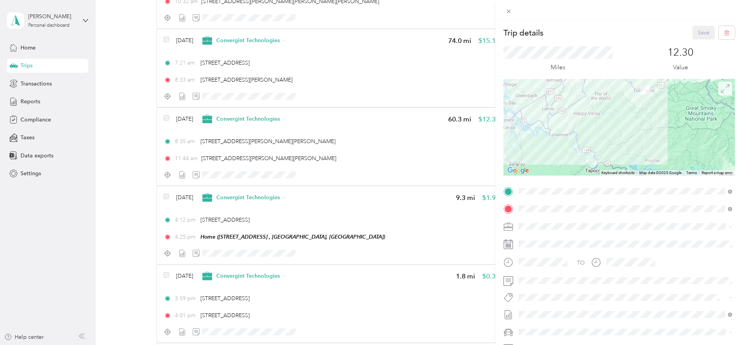
click at [724, 94] on span at bounding box center [726, 89] width 14 height 14
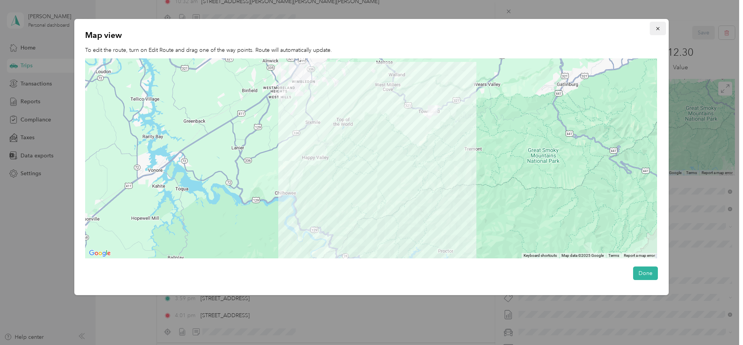
click at [658, 28] on icon "button" at bounding box center [657, 28] width 5 height 5
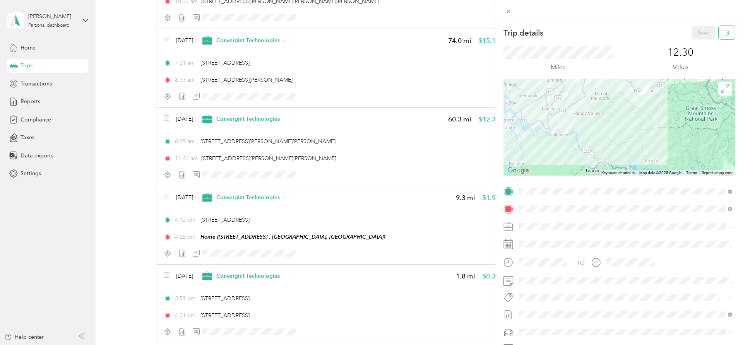
click at [726, 32] on icon "button" at bounding box center [726, 32] width 5 height 5
click at [705, 42] on button "Yes" at bounding box center [704, 42] width 15 height 12
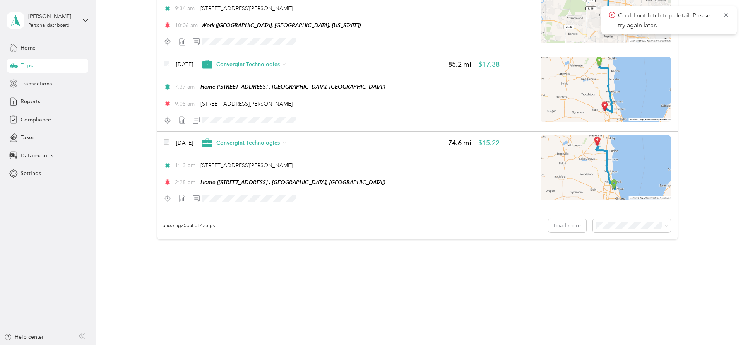
scroll to position [1865, 0]
click at [568, 228] on button "Load more" at bounding box center [568, 225] width 38 height 14
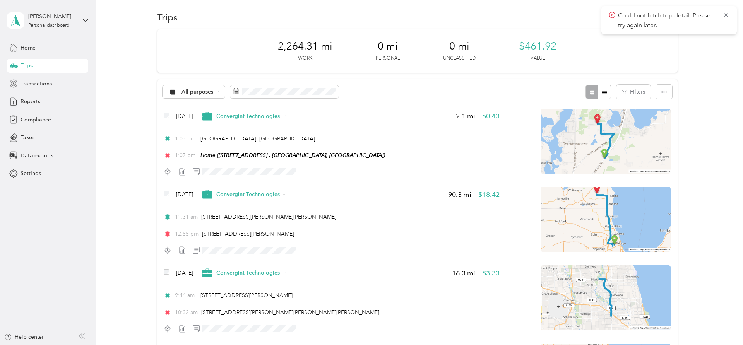
scroll to position [0, 0]
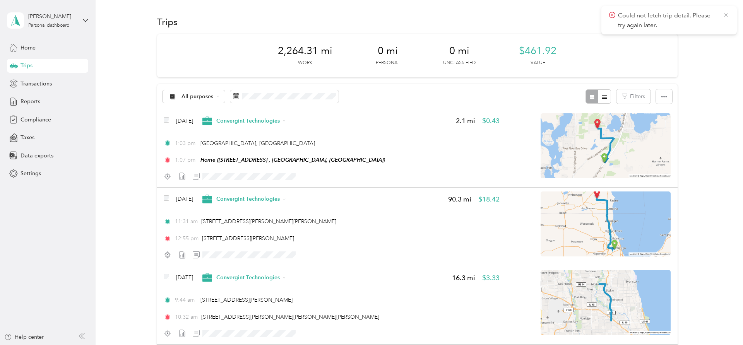
click at [726, 14] on icon at bounding box center [726, 15] width 6 height 7
click at [45, 86] on span "Transactions" at bounding box center [36, 84] width 31 height 8
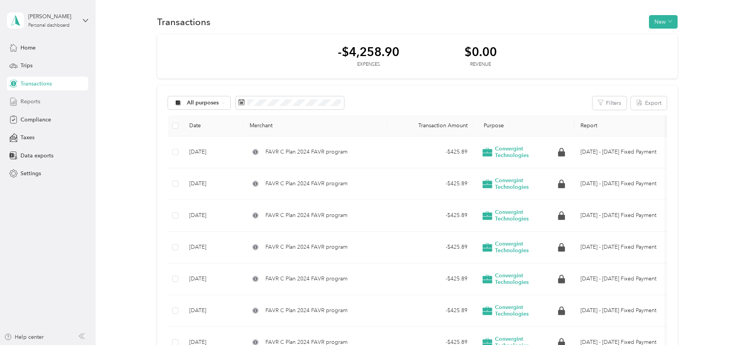
click at [31, 103] on span "Reports" at bounding box center [31, 102] width 20 height 8
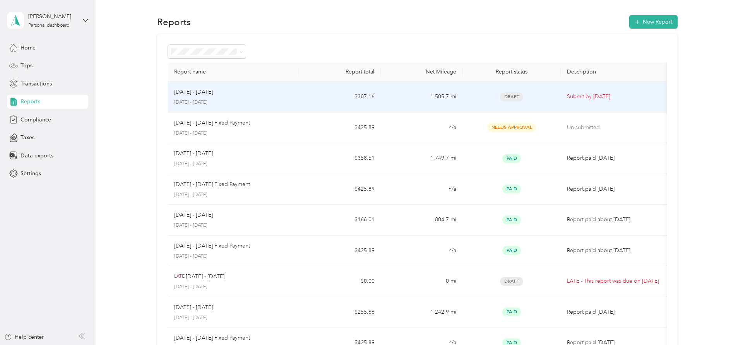
click at [507, 98] on span "Draft" at bounding box center [511, 97] width 23 height 9
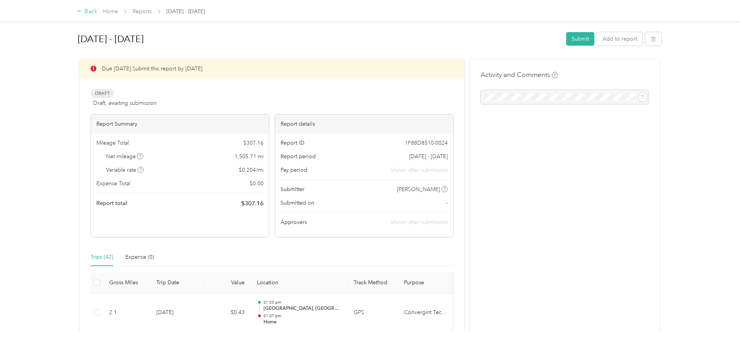
click at [88, 14] on div "Back" at bounding box center [87, 11] width 20 height 9
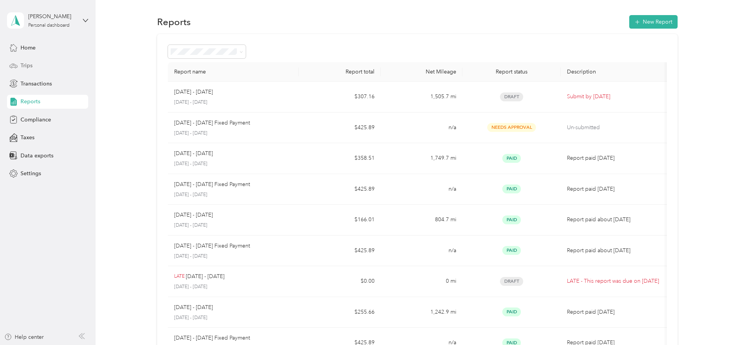
click at [33, 69] on div "Trips" at bounding box center [47, 66] width 81 height 14
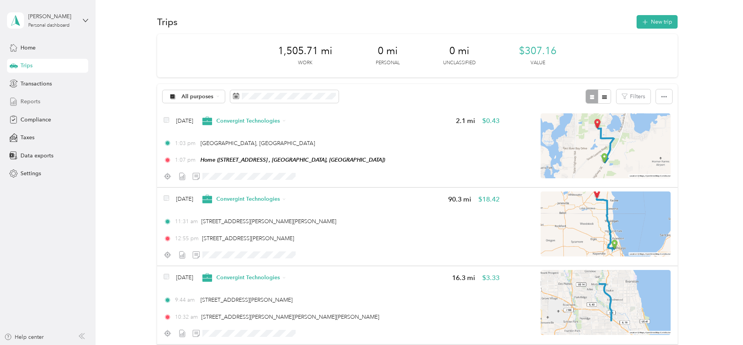
click at [39, 103] on span "Reports" at bounding box center [31, 102] width 20 height 8
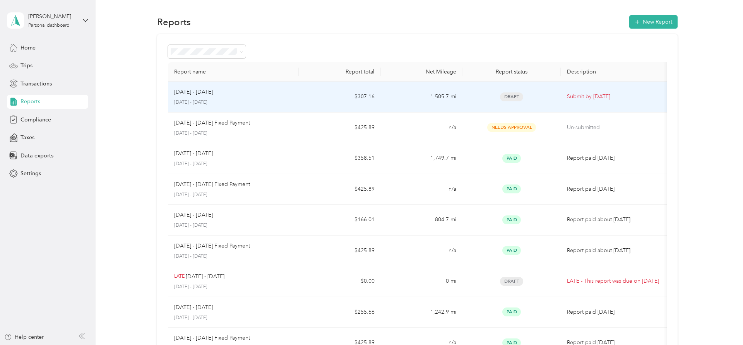
click at [509, 98] on span "Draft" at bounding box center [511, 97] width 23 height 9
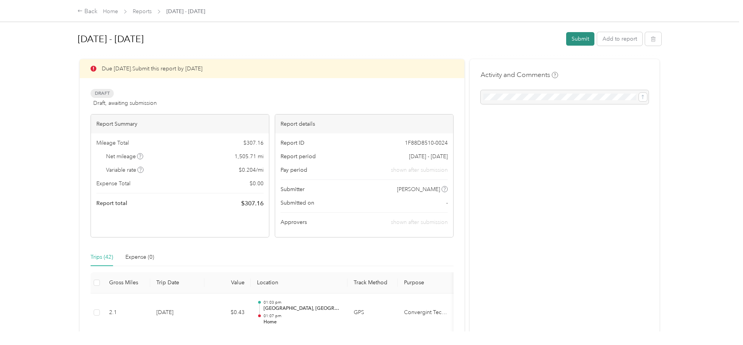
click at [577, 42] on button "Submit" at bounding box center [580, 39] width 28 height 14
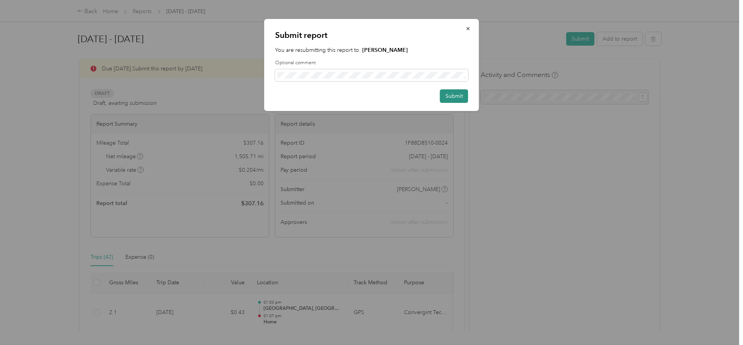
click at [462, 96] on button "Submit" at bounding box center [454, 96] width 28 height 14
